Goal: Information Seeking & Learning: Compare options

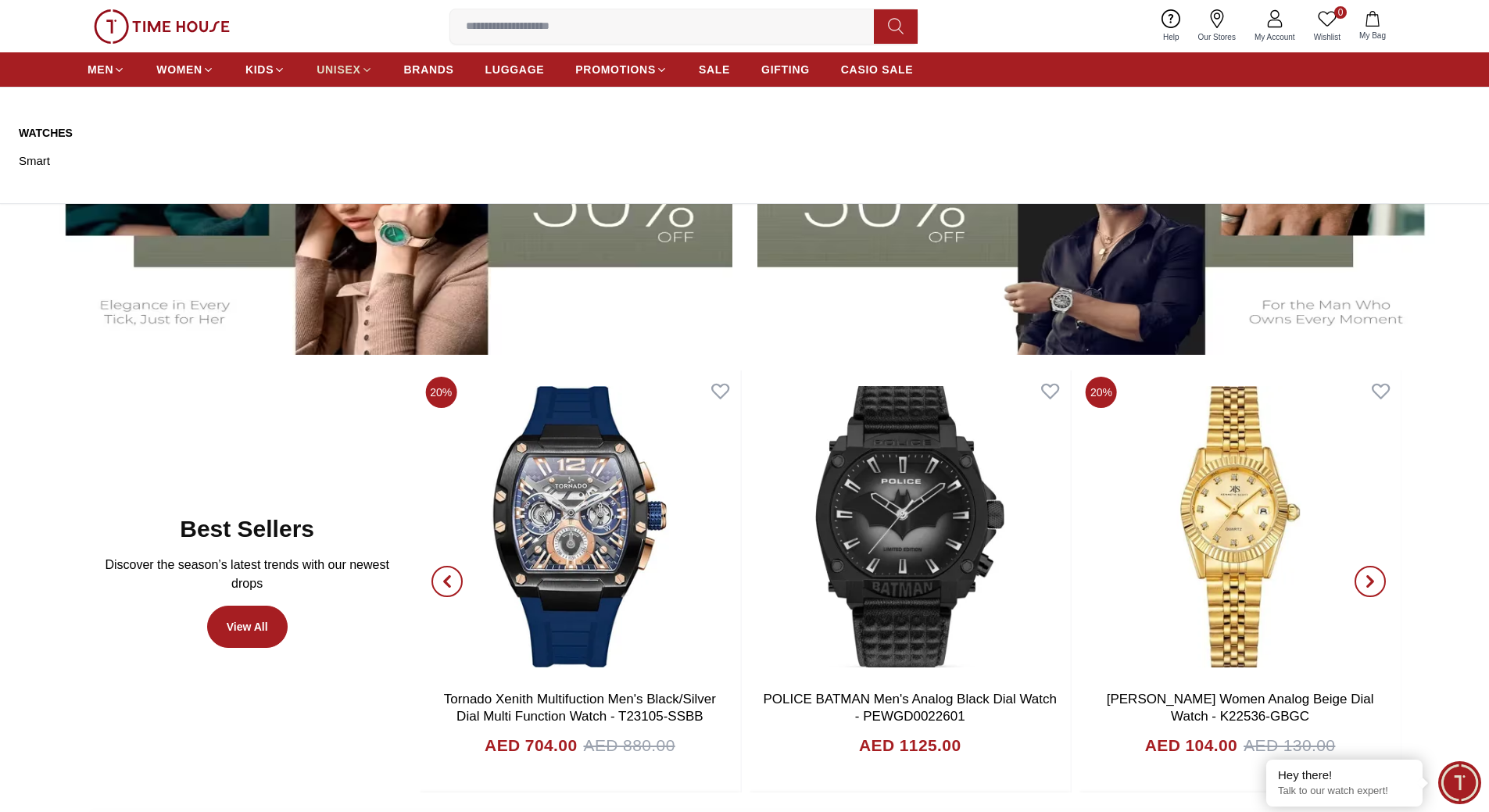
click at [332, 77] on link "UNISEX" at bounding box center [344, 69] width 55 height 28
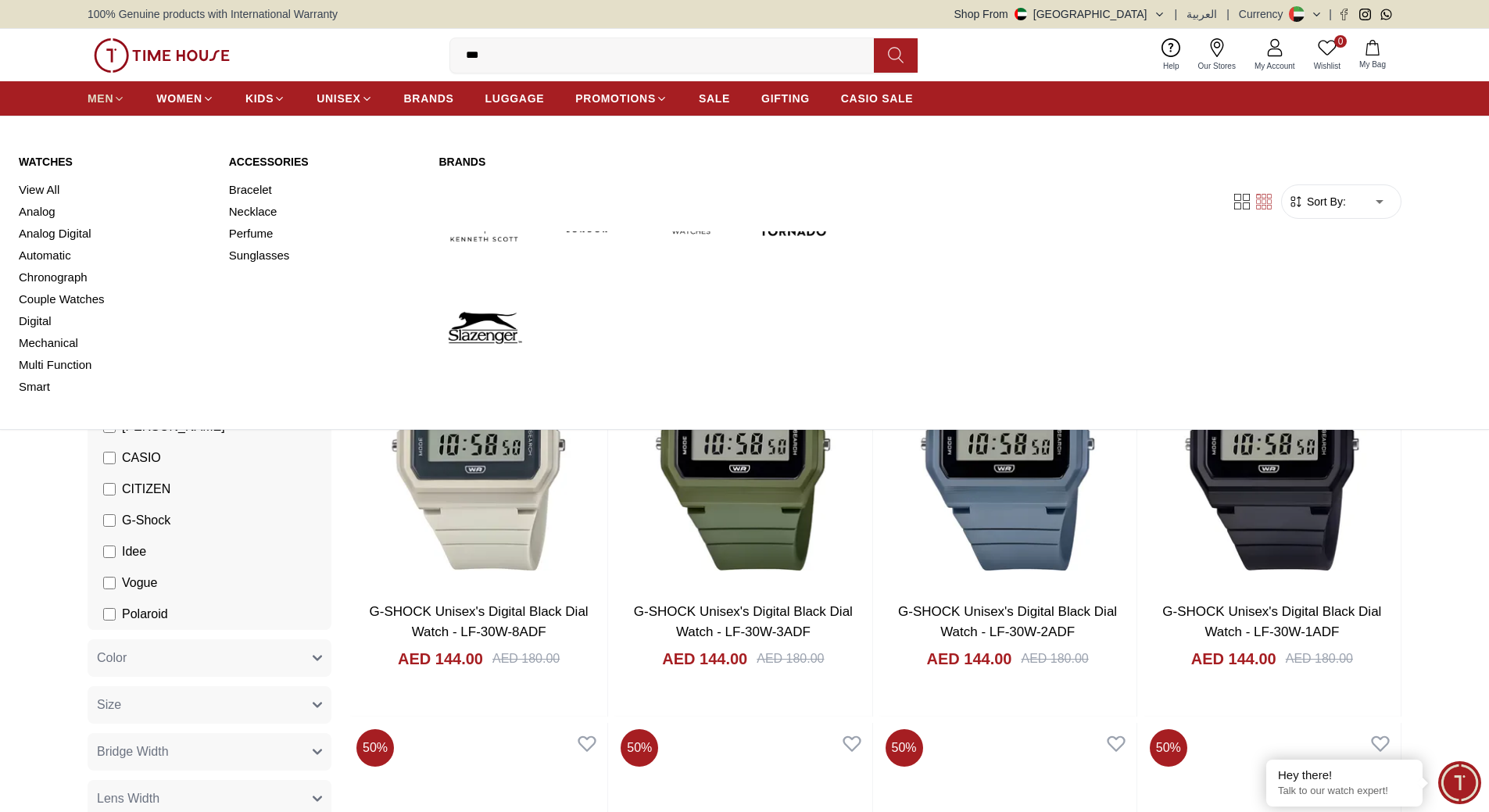
click at [93, 91] on span "MEN" at bounding box center [100, 98] width 26 height 15
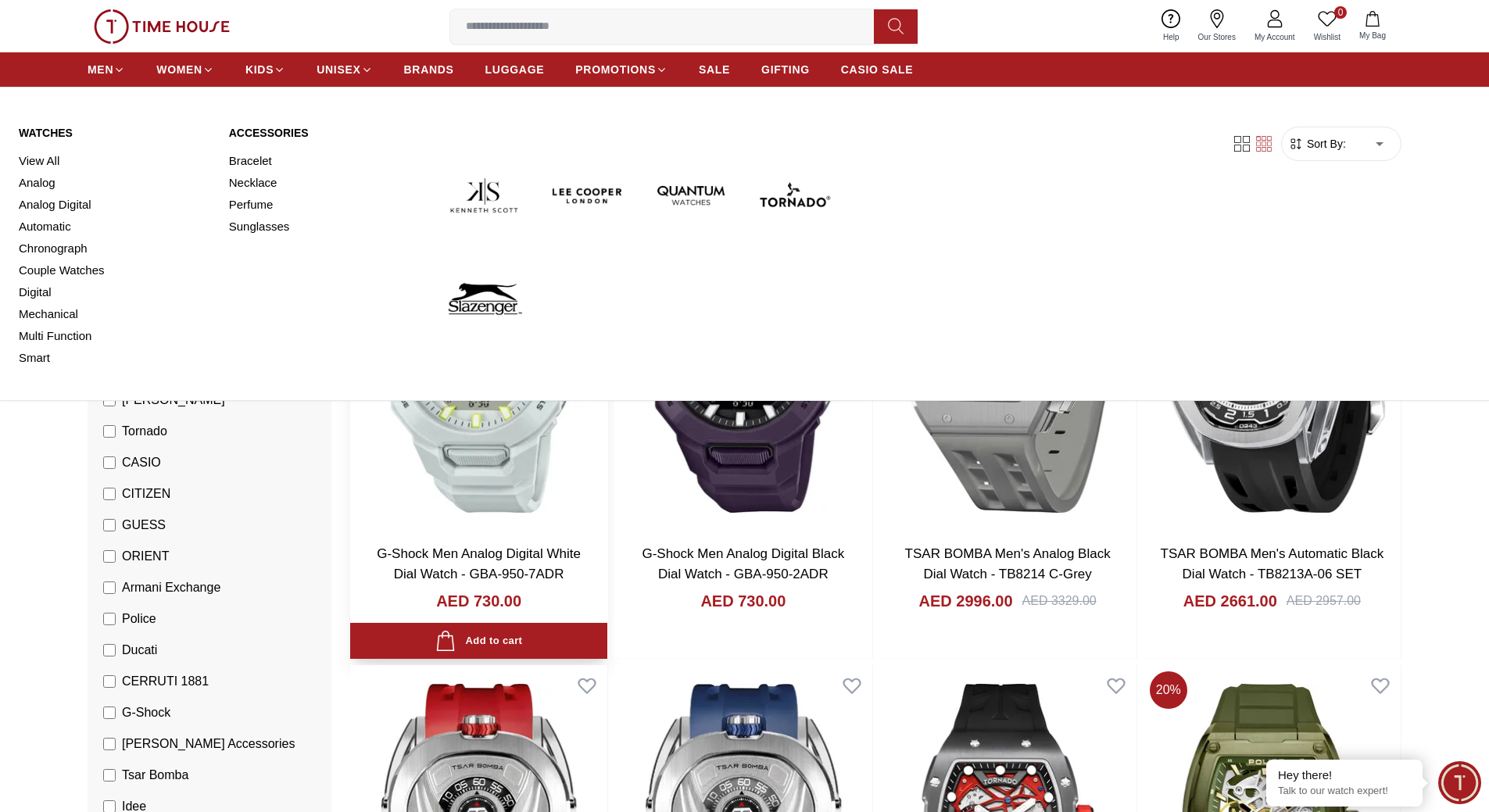
scroll to position [78, 0]
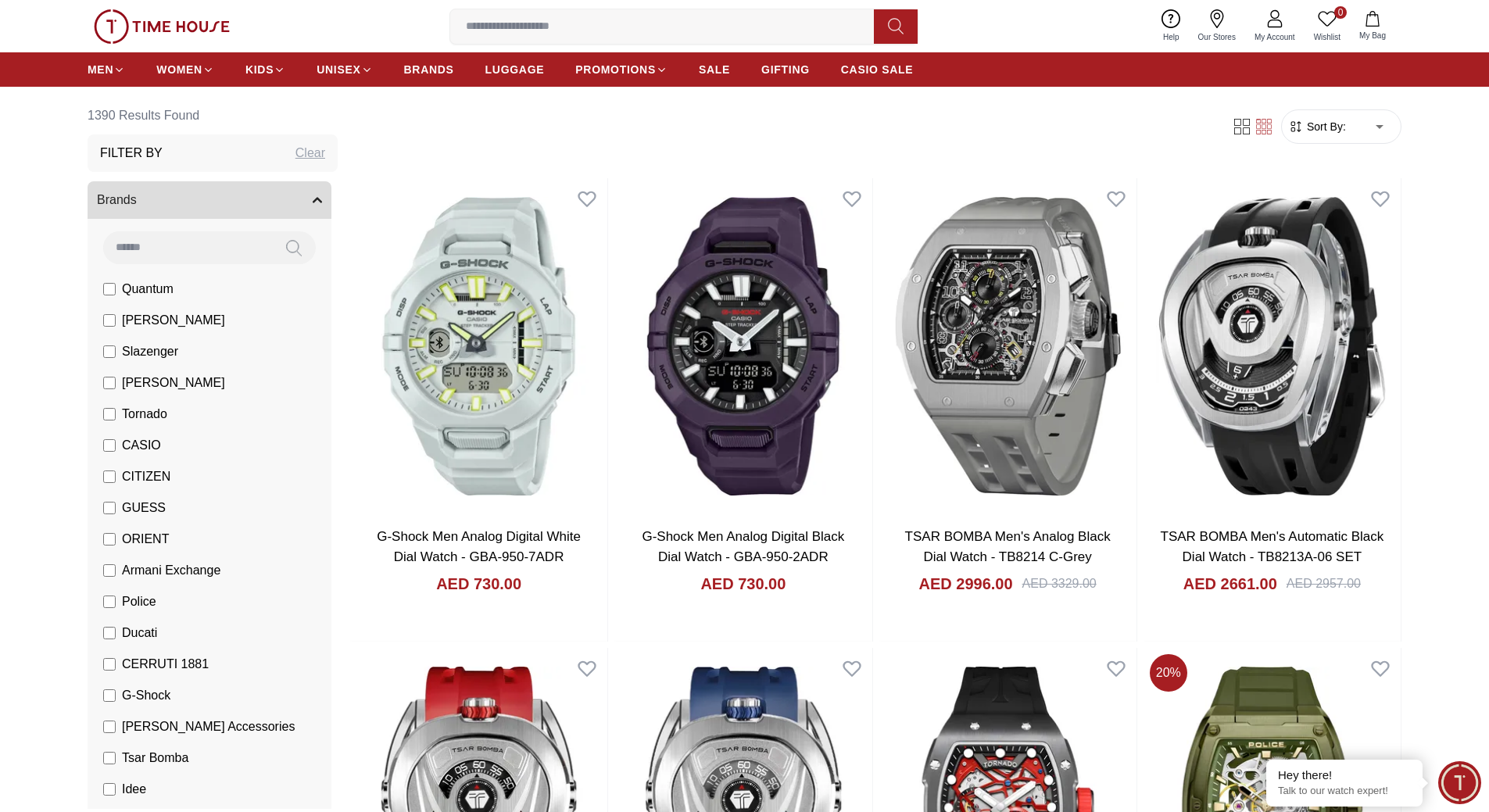
click at [115, 309] on li "[PERSON_NAME]" at bounding box center [213, 320] width 238 height 31
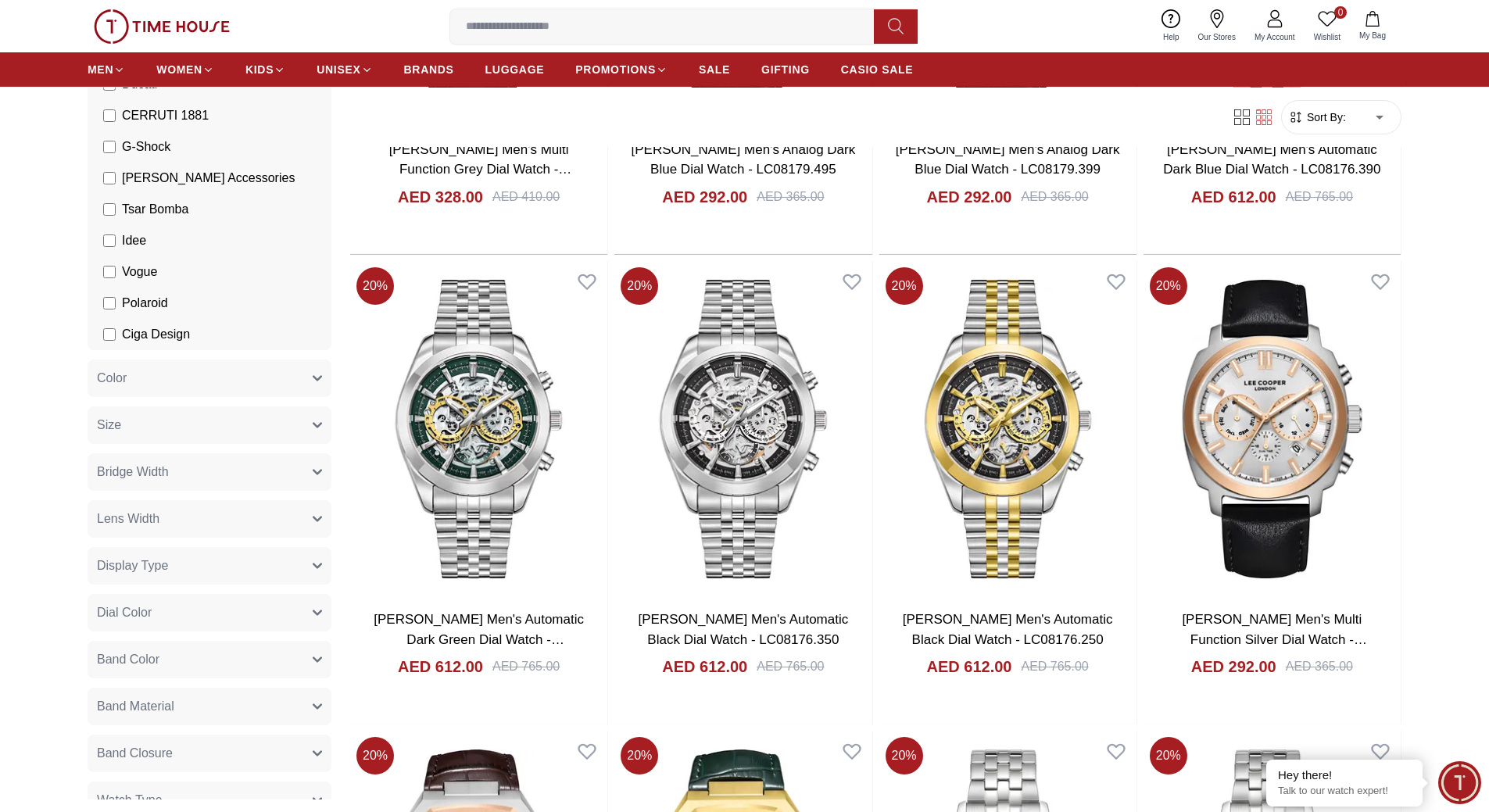
scroll to position [547, 0]
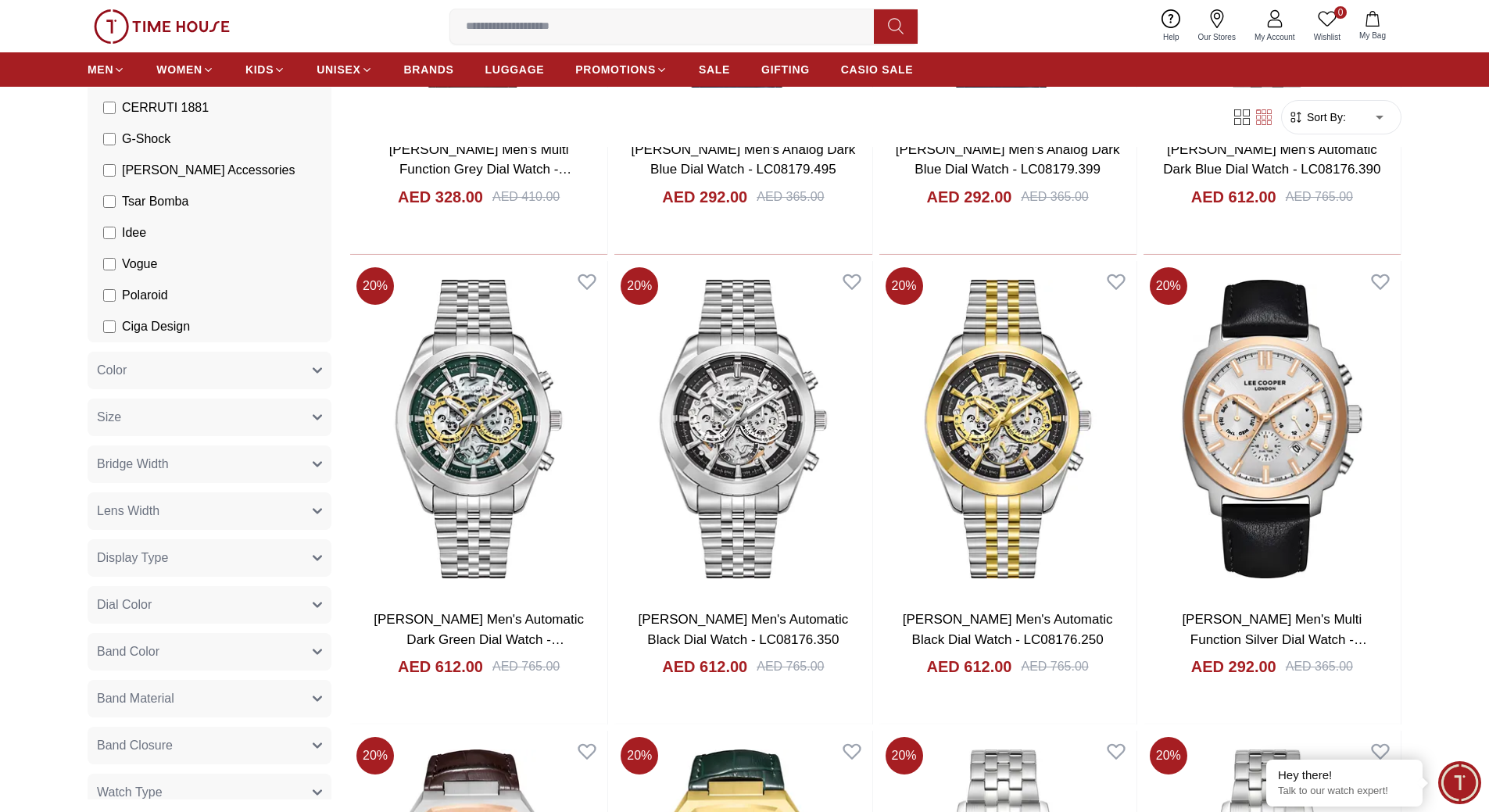
click at [205, 680] on button "Band Material" at bounding box center [210, 699] width 244 height 38
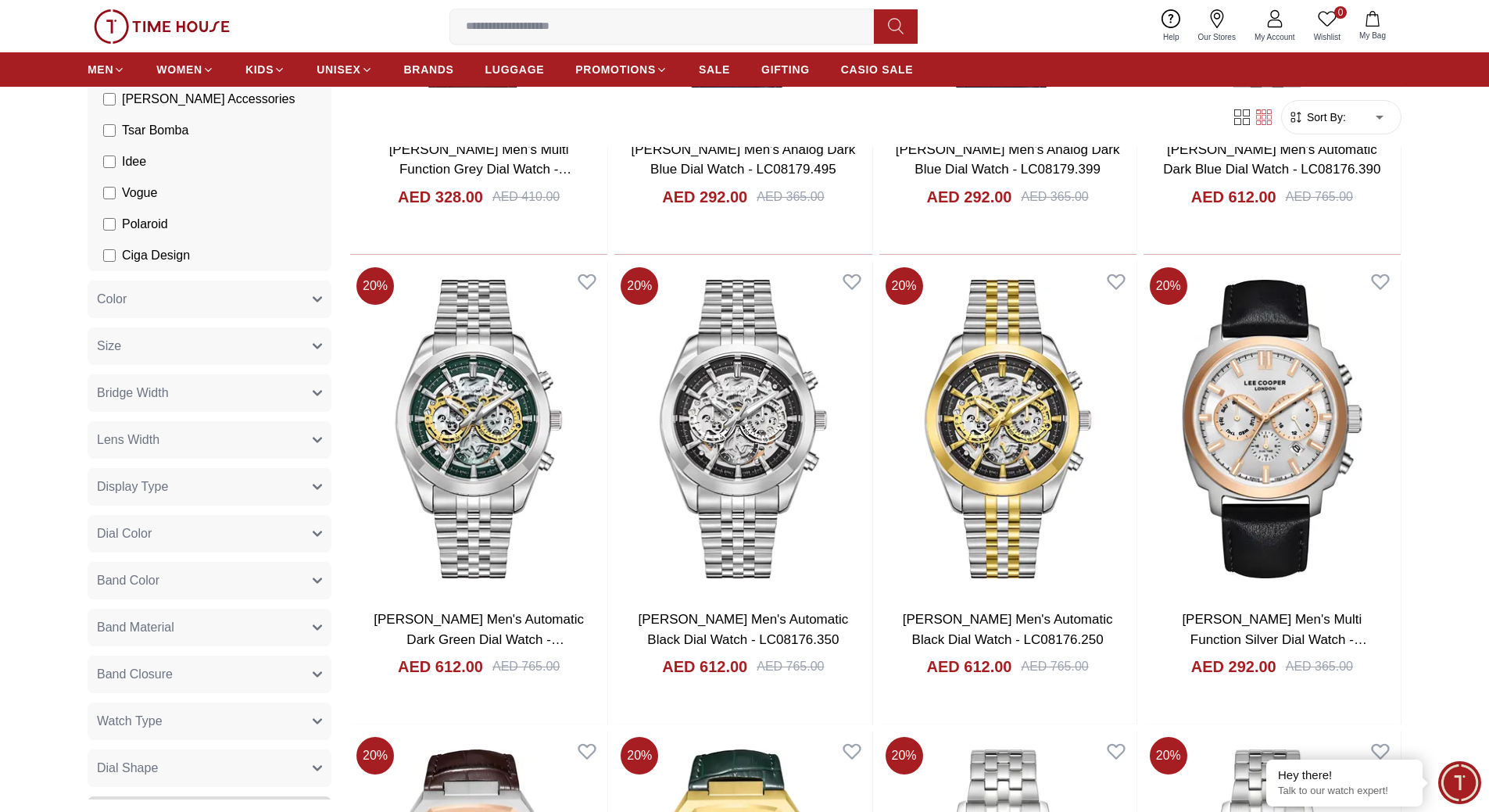
scroll to position [704, 0]
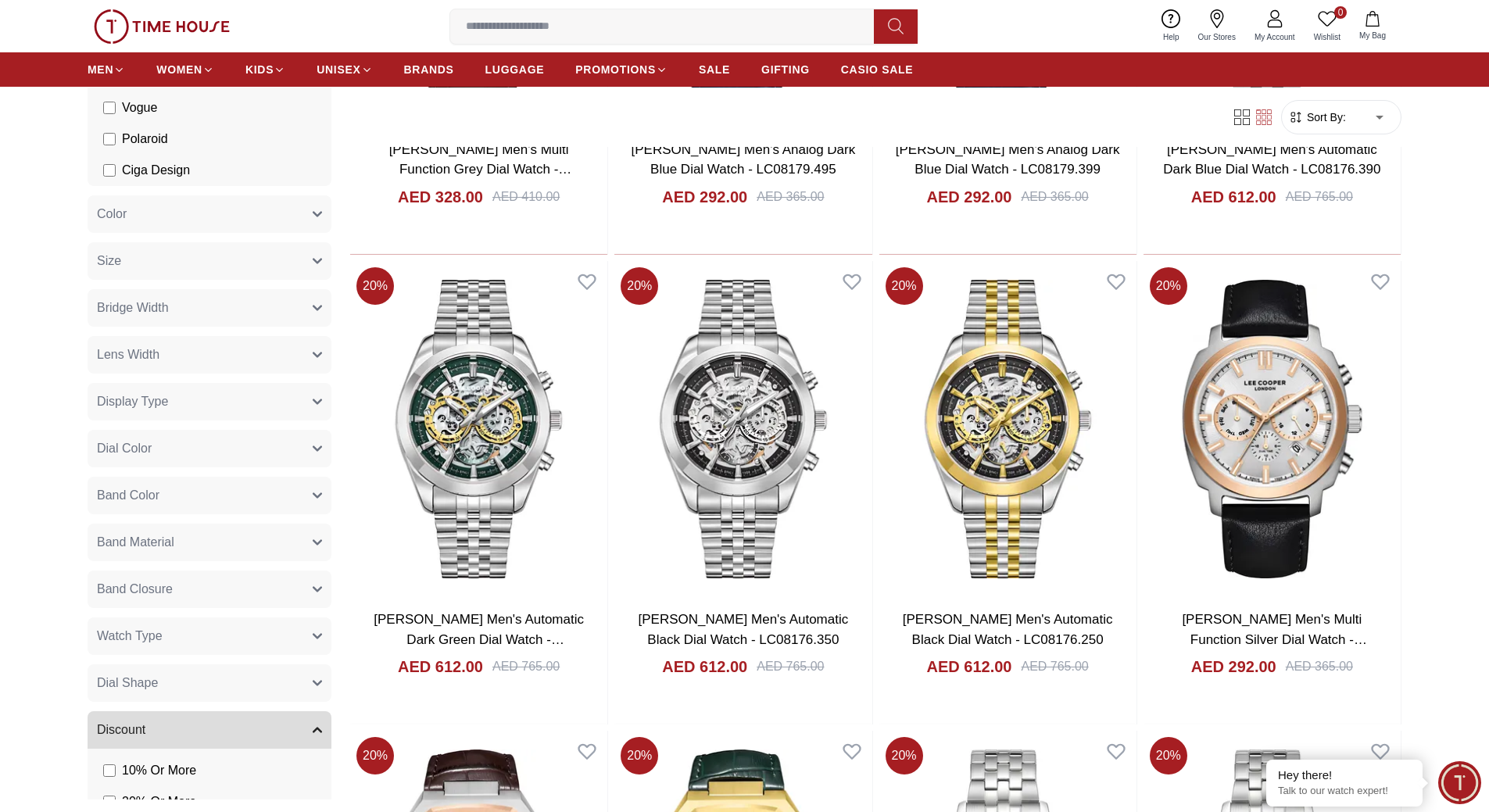
click at [269, 671] on button "Dial Shape" at bounding box center [210, 683] width 244 height 38
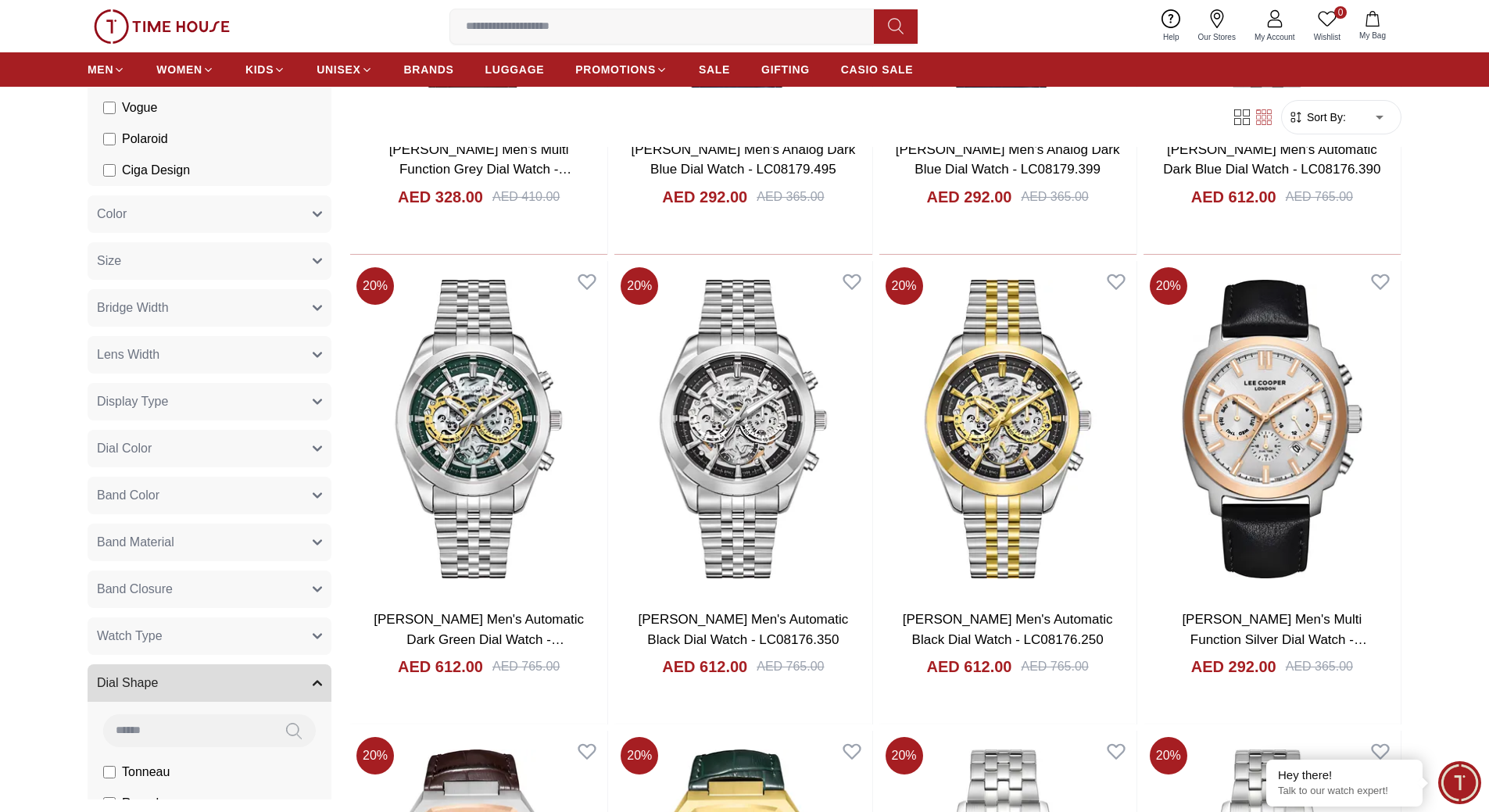
click at [1454, 790] on span "Minimize live chat window" at bounding box center [1459, 782] width 57 height 57
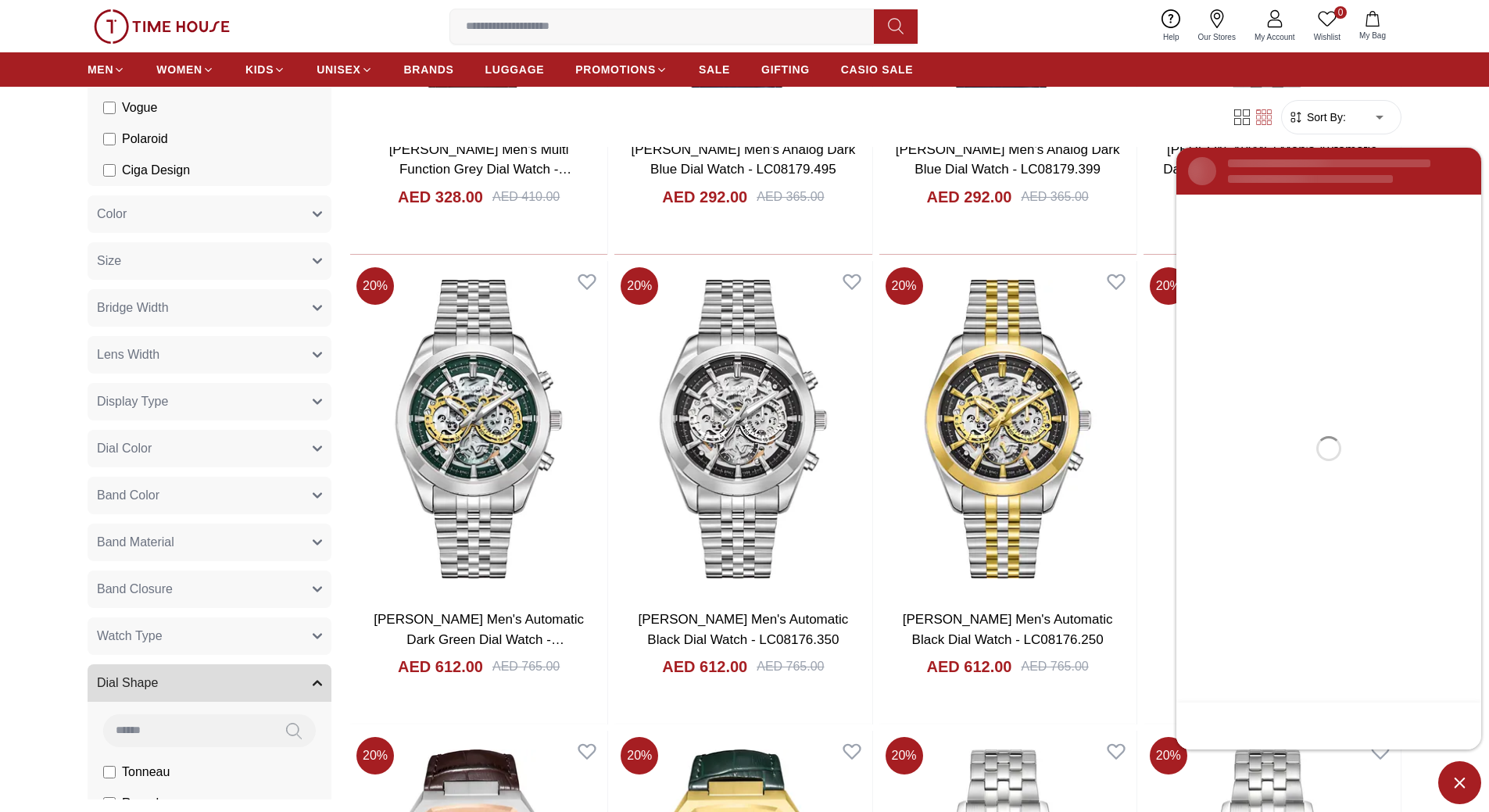
scroll to position [0, 0]
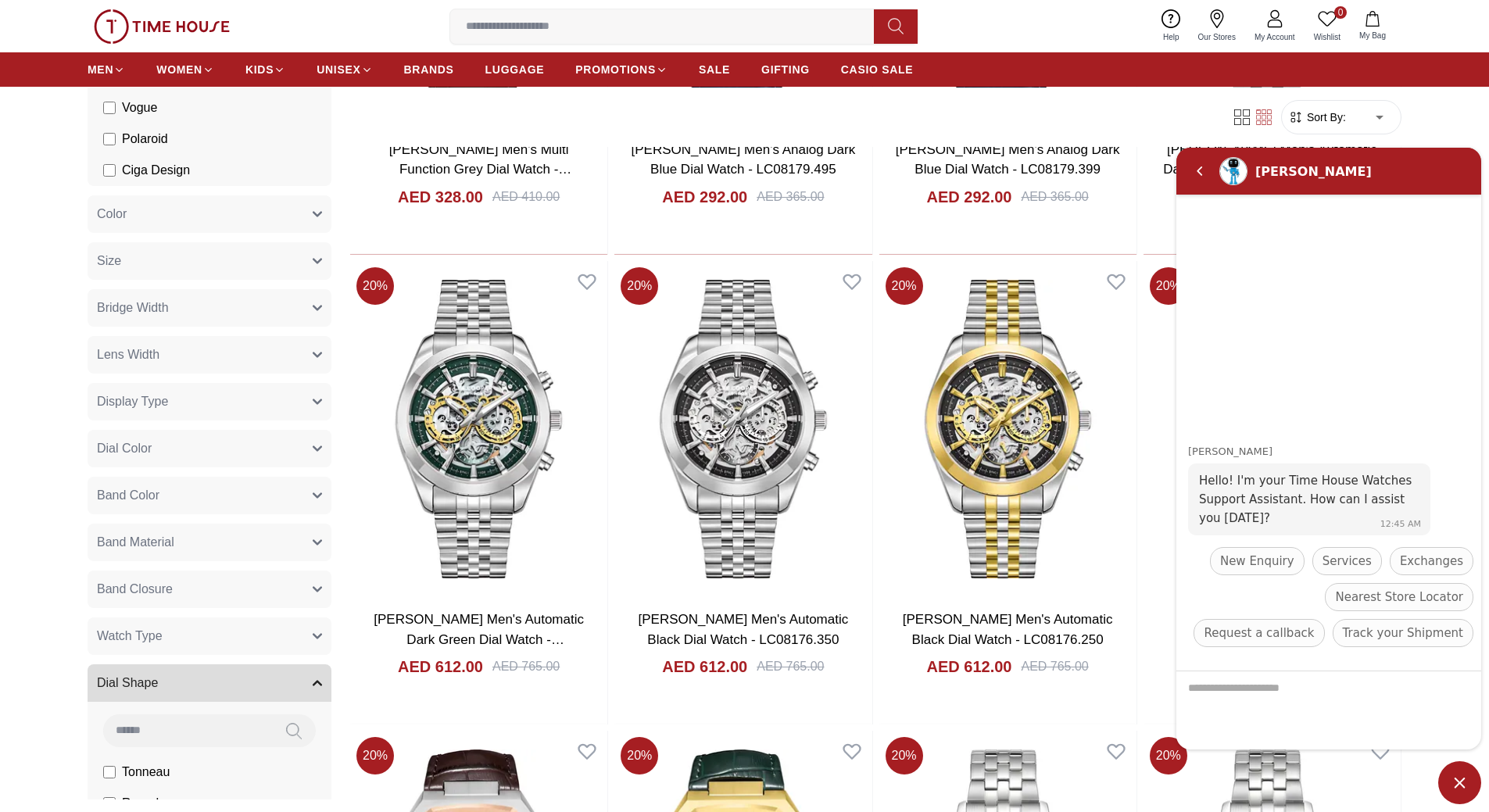
click at [1148, 68] on div "MEN WOMEN KIDS UNISEX BRANDS LUGGAGE PROMOTIONS SALE GIFTING CASIO SALE" at bounding box center [744, 69] width 1314 height 35
click at [1192, 165] on em "Back" at bounding box center [1200, 171] width 31 height 31
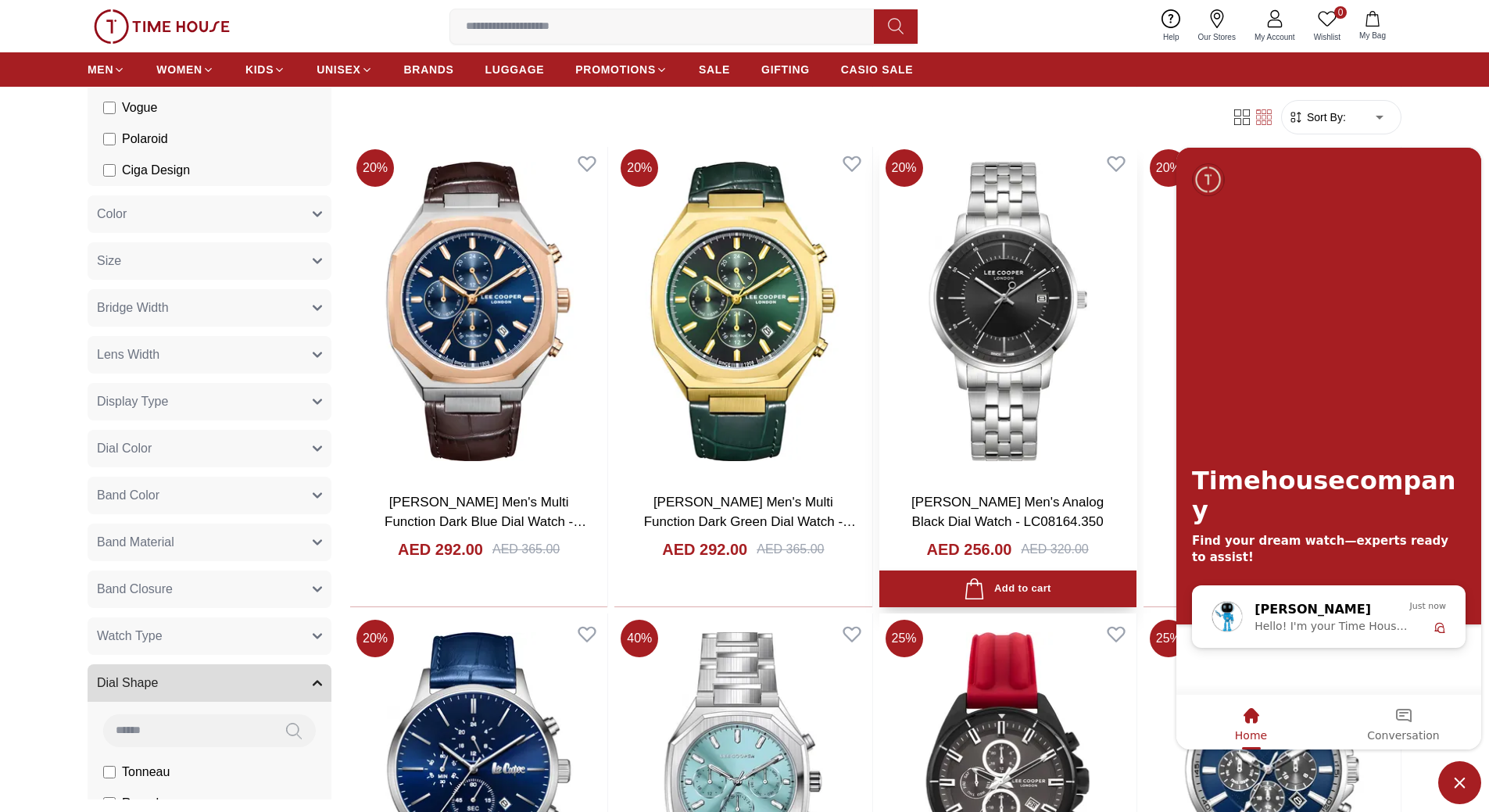
scroll to position [2502, 0]
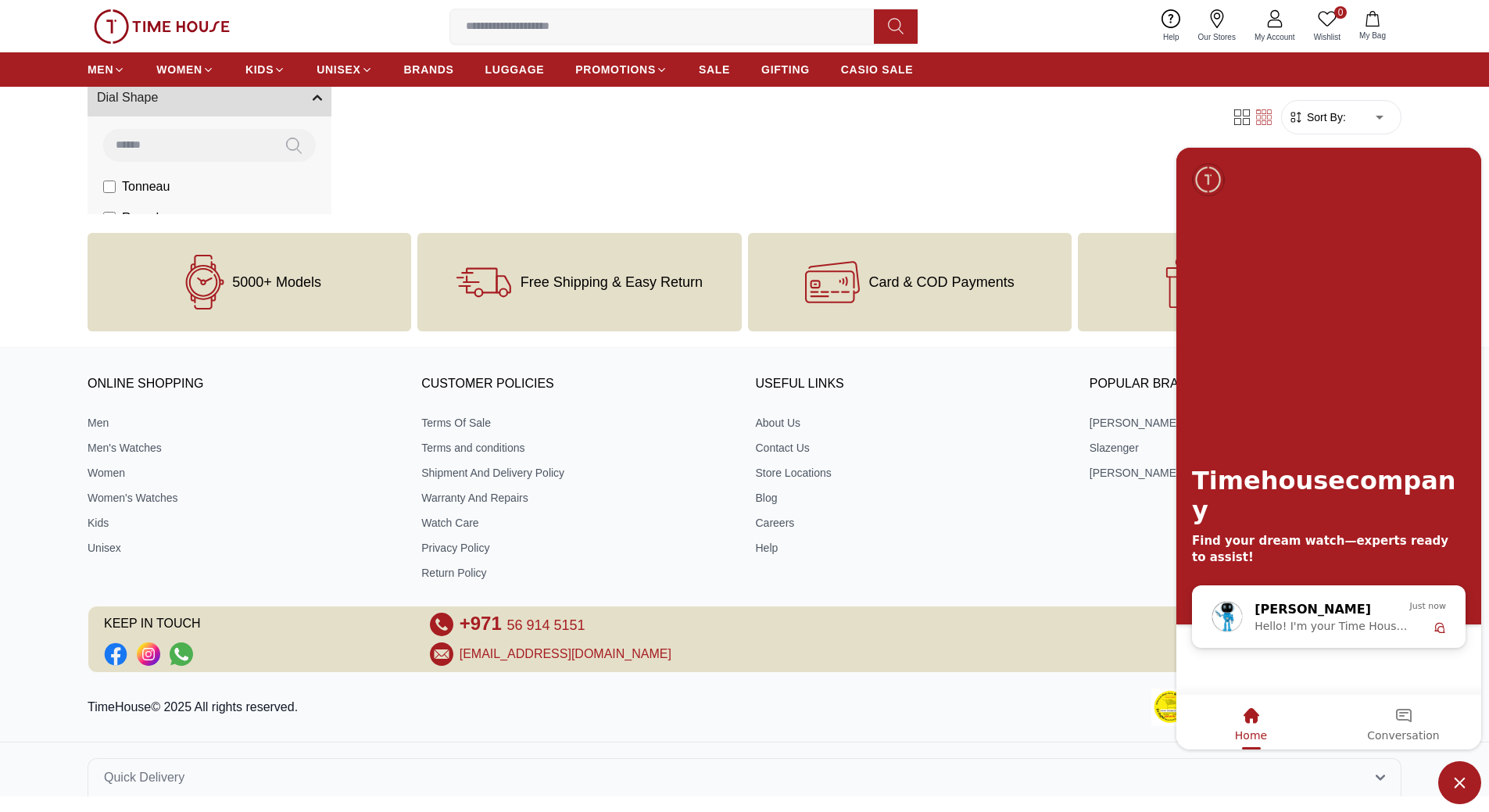
scroll to position [78, 0]
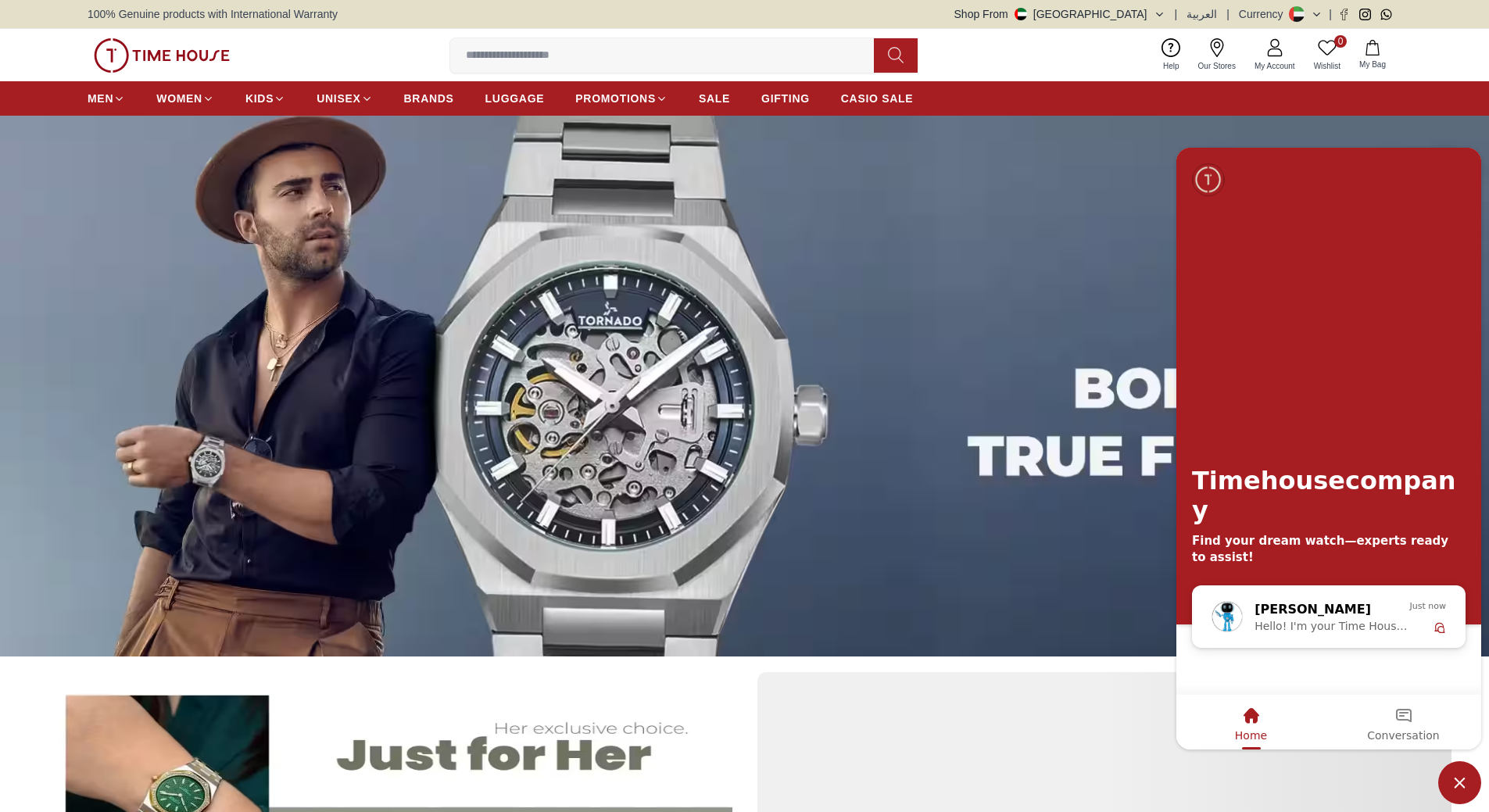
scroll to position [704, 0]
